Goal: Navigation & Orientation: Understand site structure

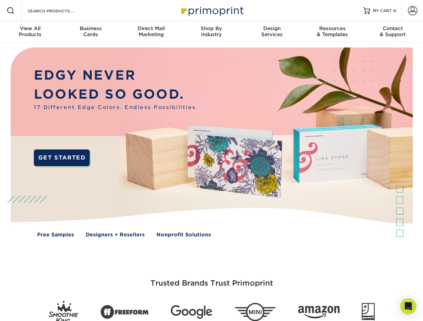
click at [211, 161] on img at bounding box center [211, 147] width 418 height 209
click at [11, 11] on span at bounding box center [11, 11] width 8 height 8
click at [412, 11] on span at bounding box center [412, 10] width 9 height 9
click at [30, 32] on div "View All Products" at bounding box center [30, 31] width 60 height 12
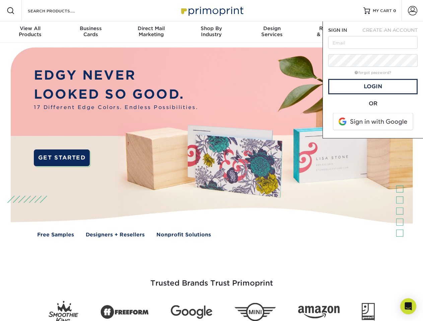
click at [90, 32] on div "Business Cards" at bounding box center [90, 31] width 60 height 12
click at [151, 32] on div "Direct Mail Marketing" at bounding box center [151, 31] width 60 height 12
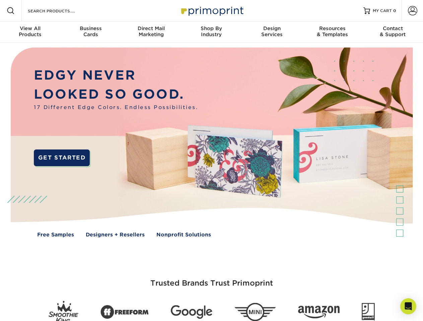
click at [211, 32] on div "Shop By Industry" at bounding box center [211, 31] width 60 height 12
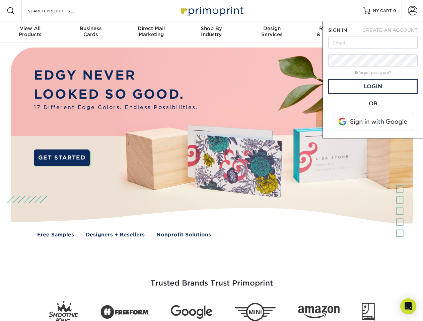
click at [272, 32] on div "Design Services" at bounding box center [272, 31] width 60 height 12
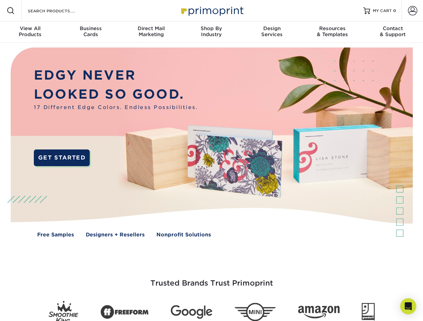
click at [332, 32] on span "SIGN IN" at bounding box center [337, 29] width 19 height 5
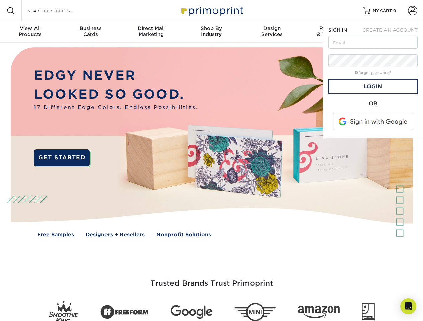
click at [393, 32] on div "Contact & Support" at bounding box center [393, 31] width 60 height 12
